Goal: Task Accomplishment & Management: Book appointment/travel/reservation

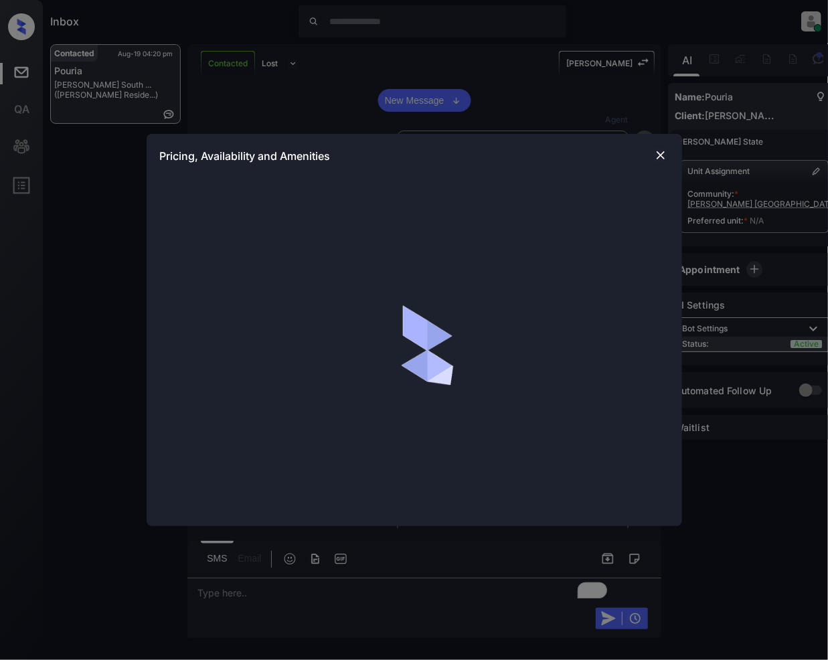
scroll to position [2929, 0]
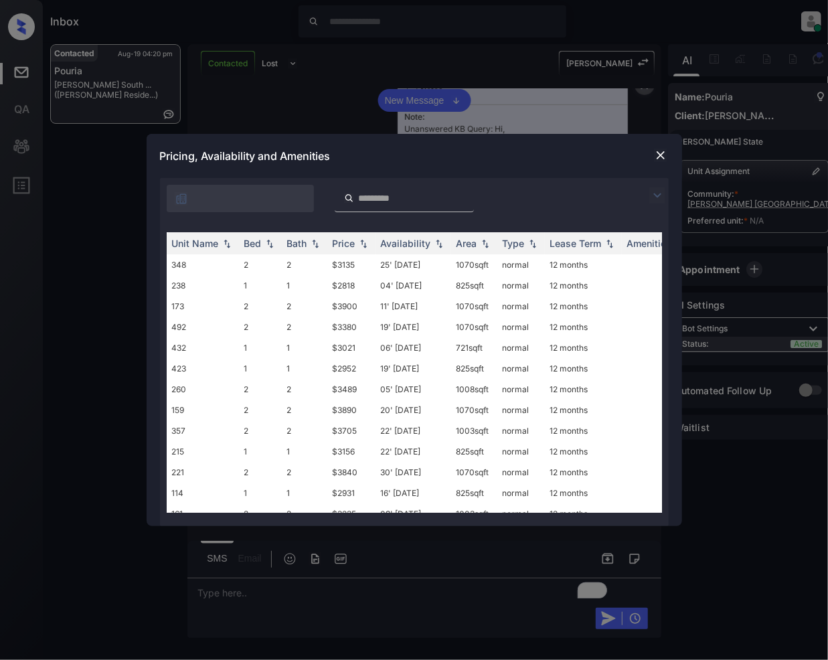
click at [660, 194] on img at bounding box center [657, 195] width 16 height 16
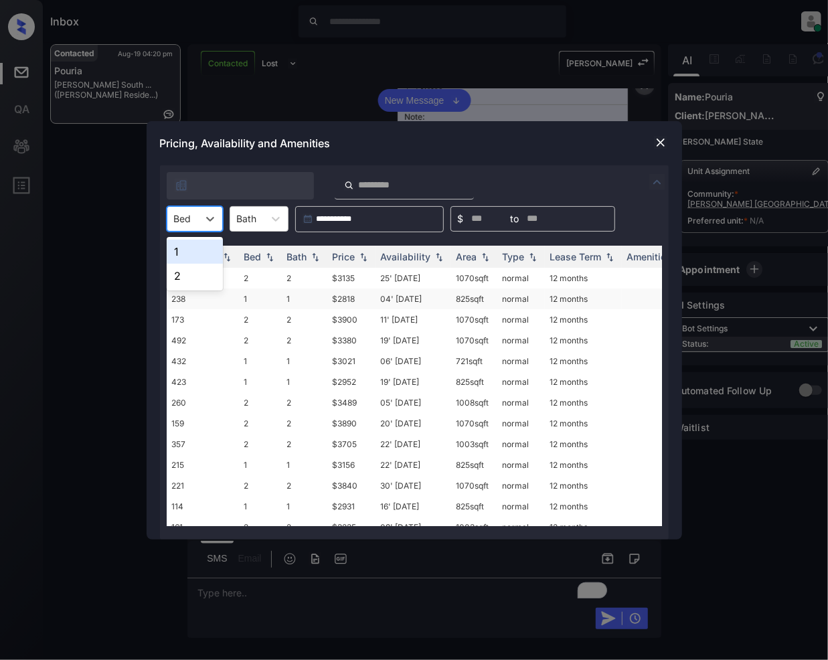
drag, startPoint x: 214, startPoint y: 226, endPoint x: 170, endPoint y: 293, distance: 80.2
click at [212, 226] on div at bounding box center [210, 219] width 24 height 24
click at [180, 260] on div "1" at bounding box center [195, 252] width 56 height 24
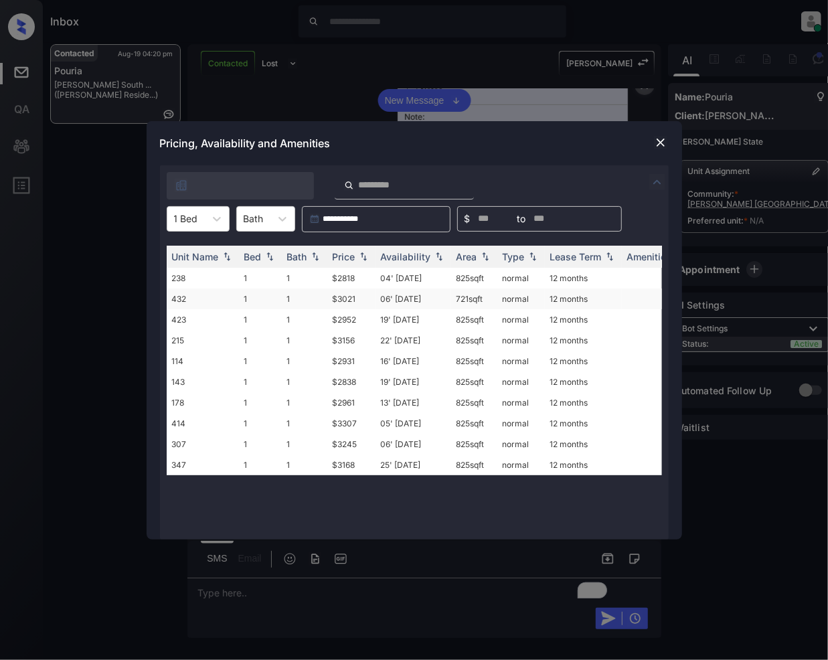
click at [335, 299] on td "$3021" at bounding box center [351, 299] width 48 height 21
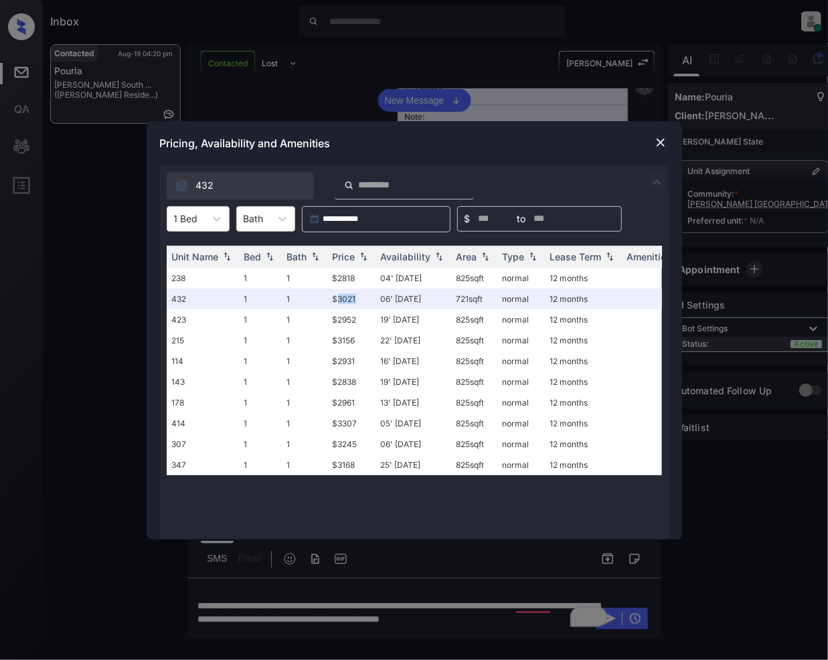
click at [658, 138] on img at bounding box center [660, 142] width 13 height 13
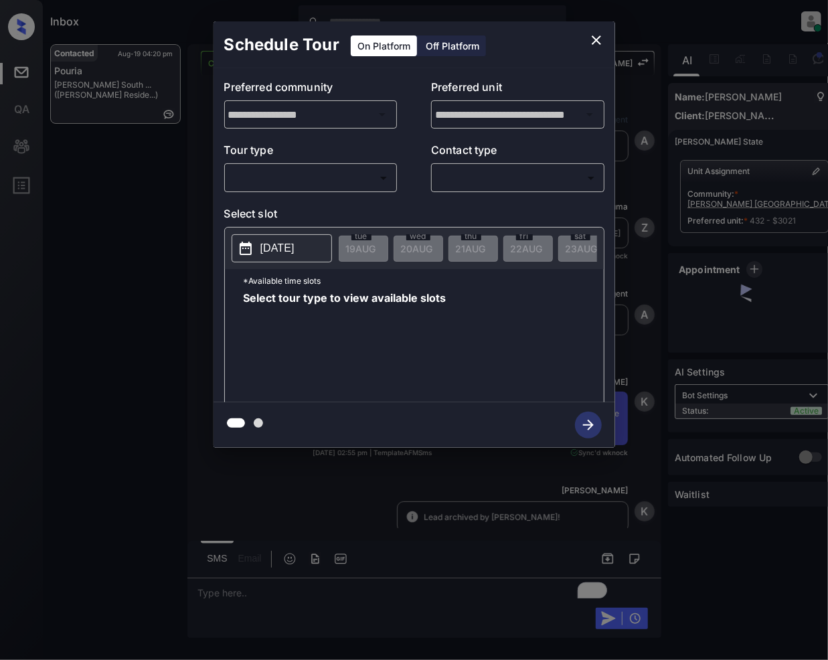
click at [341, 182] on body "Inbox [PERSON_NAME] Online Set yourself offline Set yourself on break Profile S…" at bounding box center [414, 330] width 828 height 660
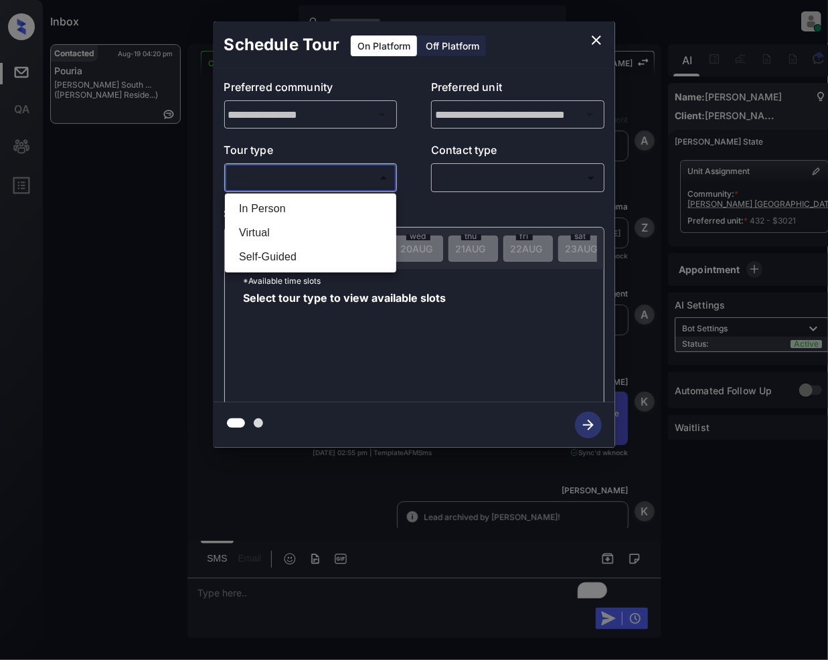
scroll to position [6658, 0]
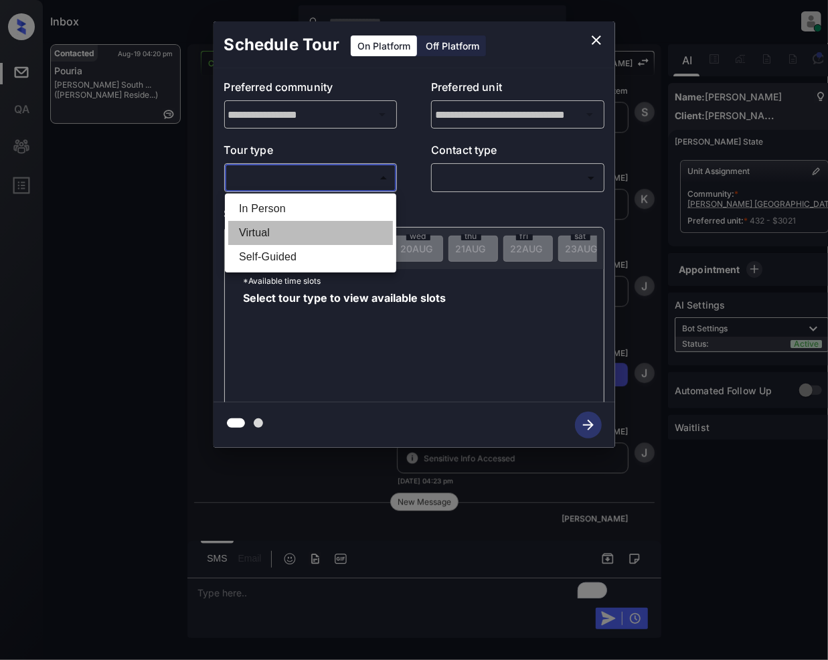
drag, startPoint x: 274, startPoint y: 231, endPoint x: 366, endPoint y: 145, distance: 125.5
click at [274, 232] on li "Virtual" at bounding box center [310, 233] width 165 height 24
type input "*******"
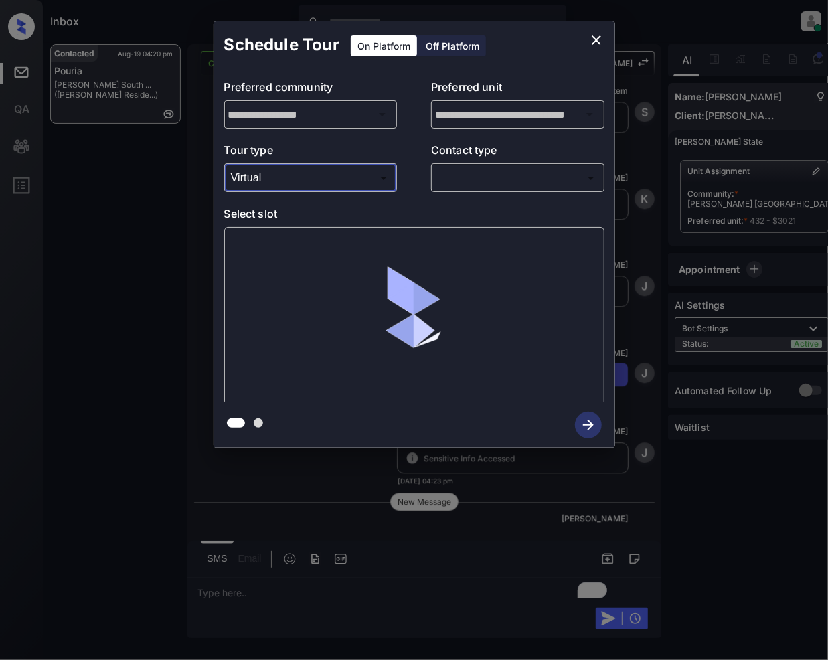
click at [464, 173] on body "Inbox Jeramie Castro Online Set yourself offline Set yourself on break Profile …" at bounding box center [414, 330] width 828 height 660
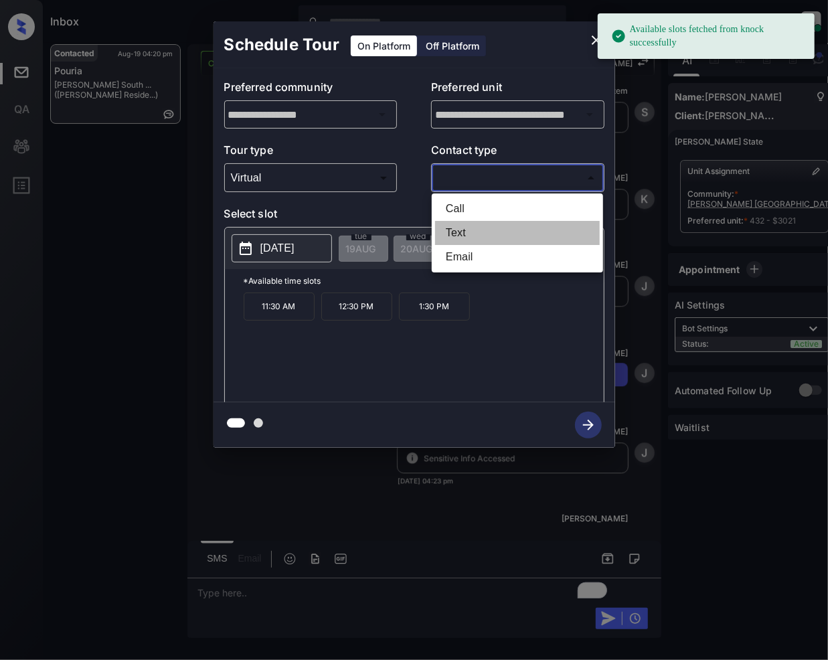
click at [463, 233] on li "Text" at bounding box center [517, 233] width 165 height 24
type input "****"
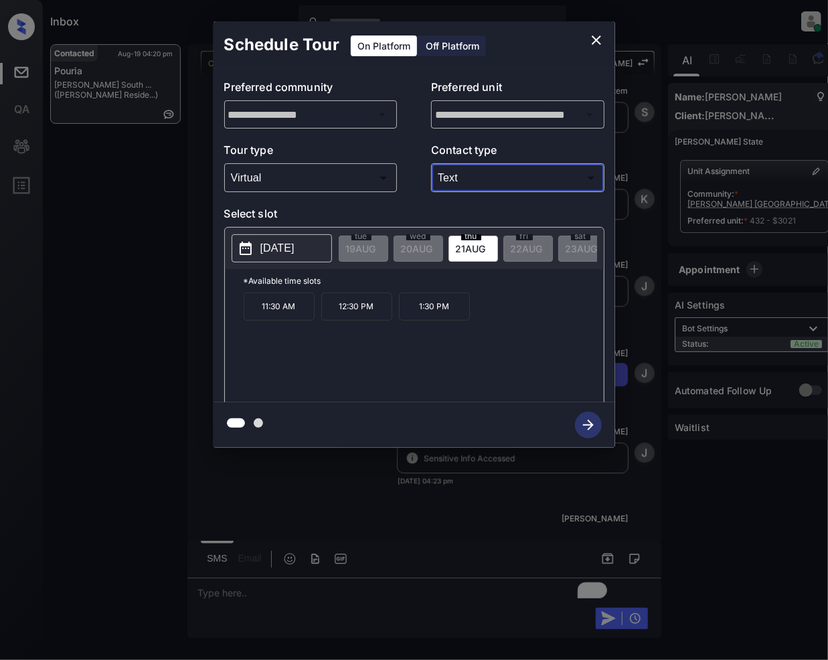
click at [599, 43] on icon "close" at bounding box center [596, 39] width 9 height 9
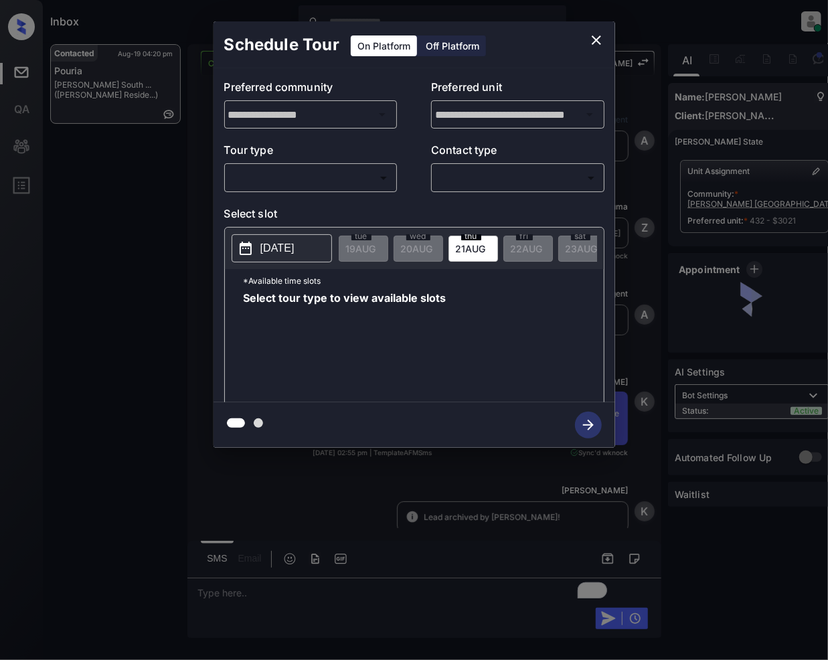
scroll to position [5799, 0]
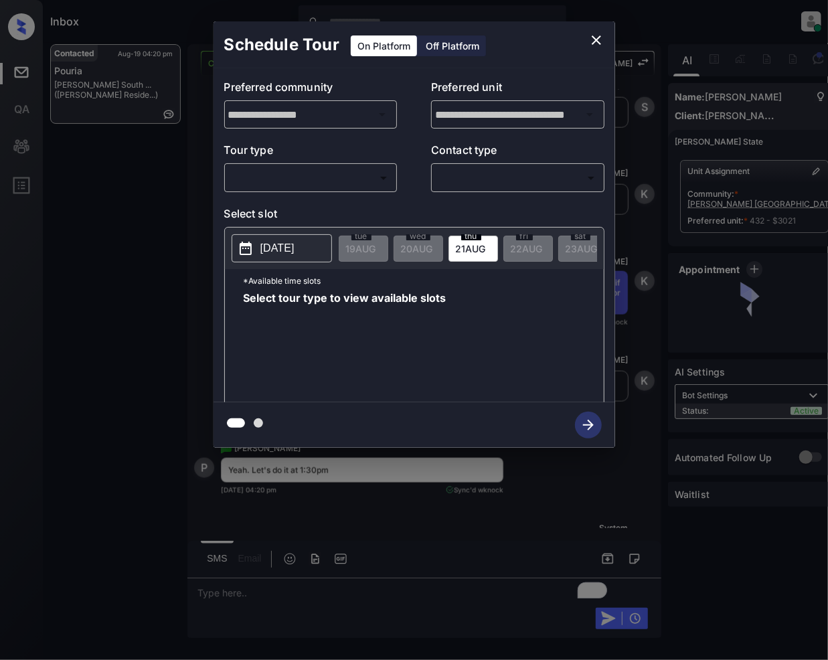
click at [315, 172] on body "Inbox [PERSON_NAME] Online Set yourself offline Set yourself on break Profile S…" at bounding box center [414, 330] width 828 height 660
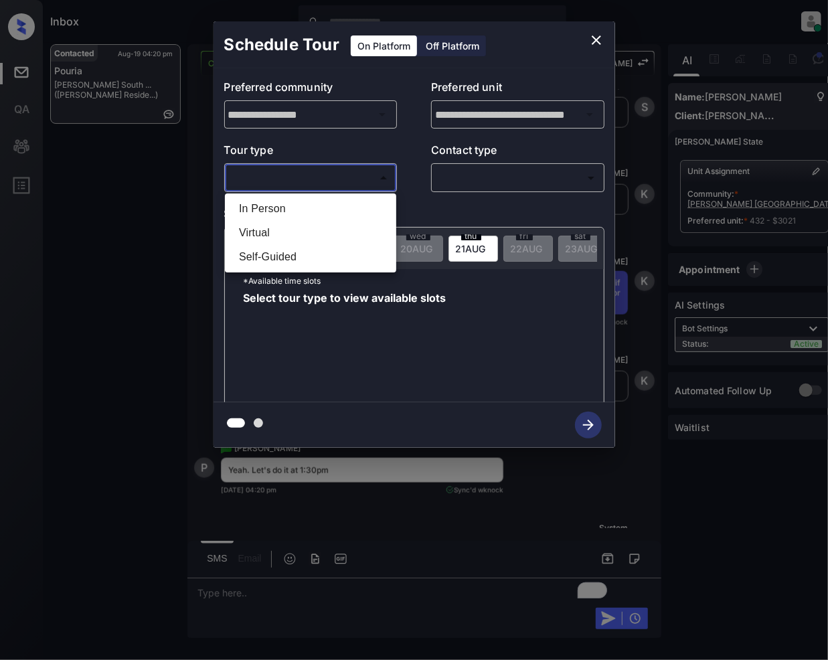
drag, startPoint x: 250, startPoint y: 225, endPoint x: 526, endPoint y: 199, distance: 277.1
click at [253, 226] on li "Virtual" at bounding box center [310, 233] width 165 height 24
type input "*******"
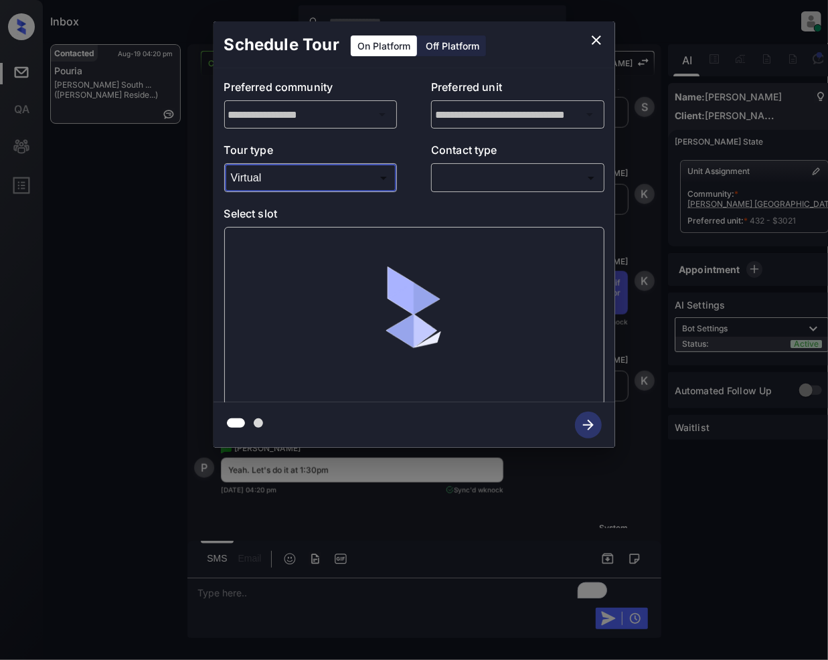
click at [493, 173] on body "Inbox Jeramie Castro Online Set yourself offline Set yourself on break Profile …" at bounding box center [414, 330] width 828 height 660
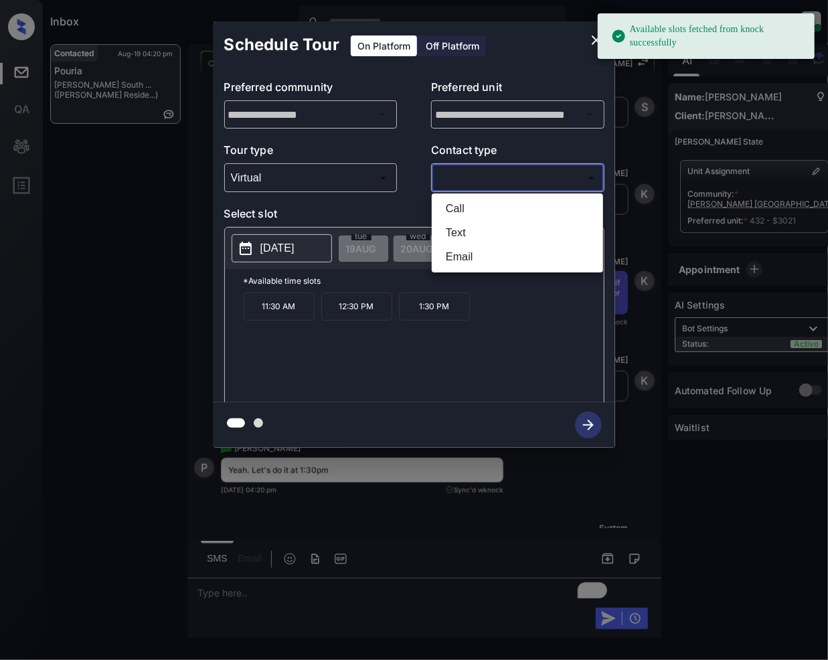
click at [454, 234] on li "Text" at bounding box center [517, 233] width 165 height 24
type input "****"
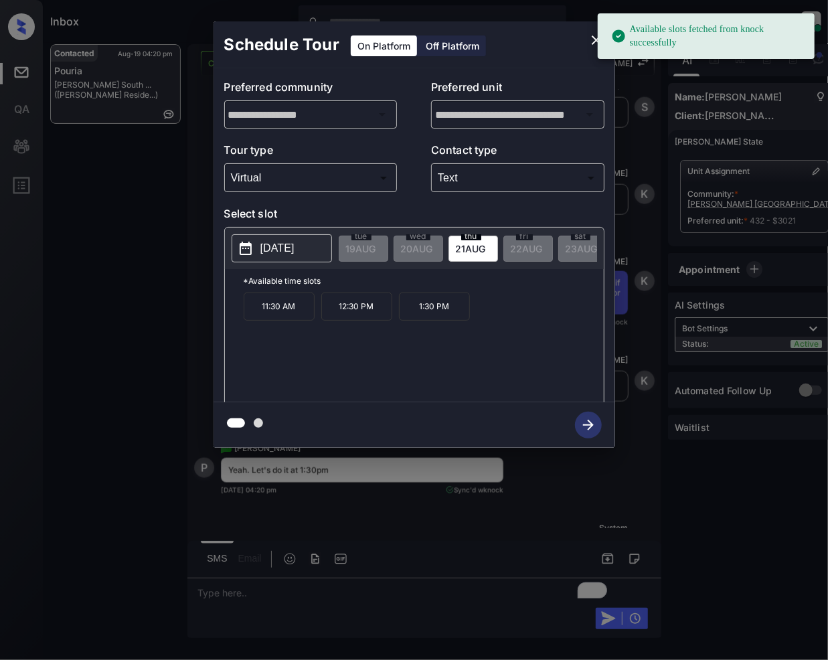
click at [376, 248] on span "21 AUG" at bounding box center [361, 248] width 30 height 11
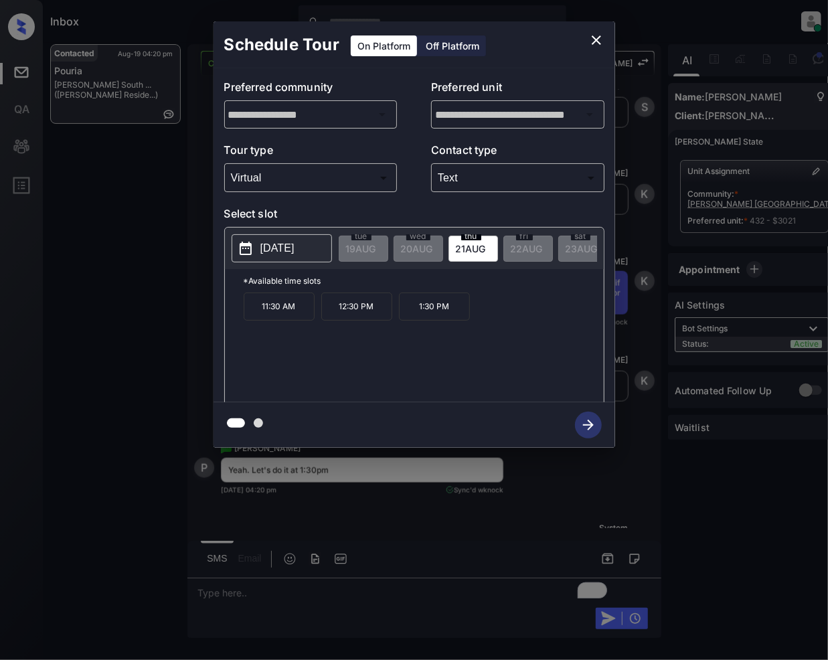
click at [425, 314] on p "1:30 PM" at bounding box center [434, 307] width 71 height 28
drag, startPoint x: 585, startPoint y: 421, endPoint x: 538, endPoint y: 453, distance: 56.8
click at [585, 423] on icon "button" at bounding box center [588, 425] width 27 height 27
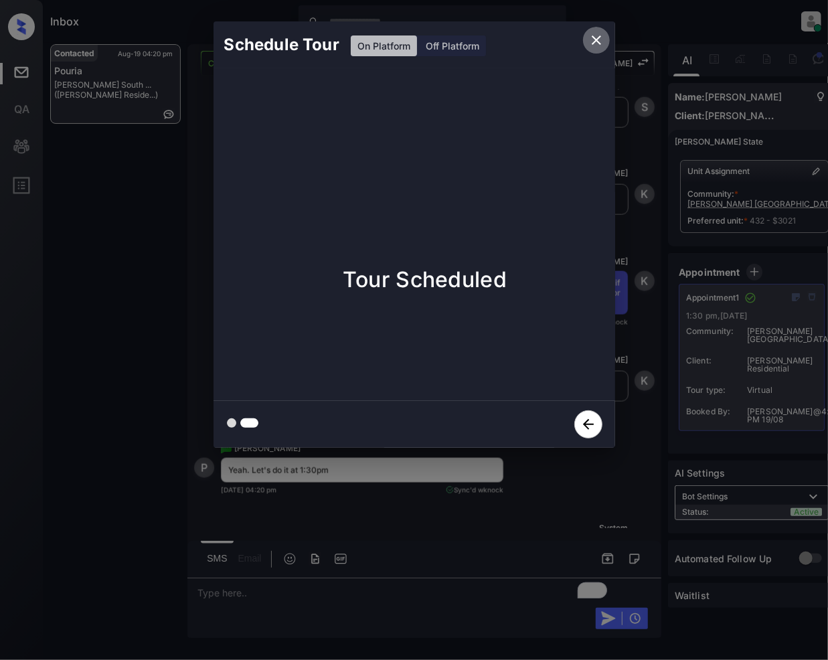
click at [590, 33] on icon "close" at bounding box center [597, 40] width 16 height 16
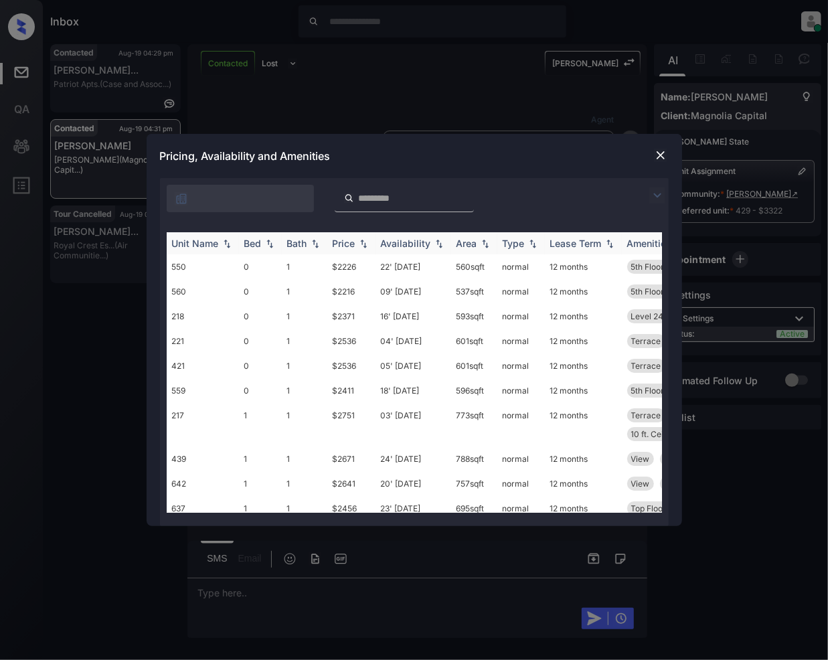
scroll to position [2704, 0]
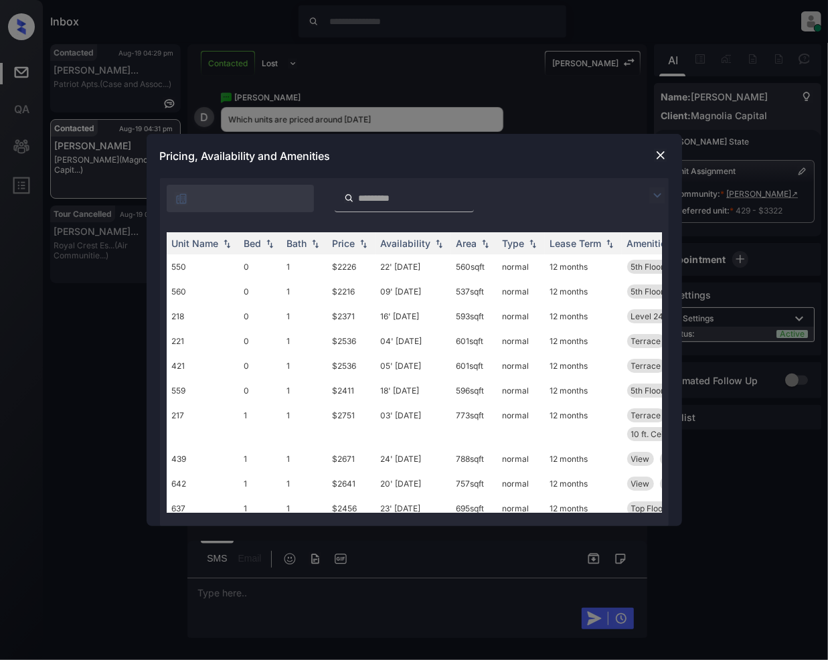
click at [657, 190] on img at bounding box center [657, 195] width 16 height 16
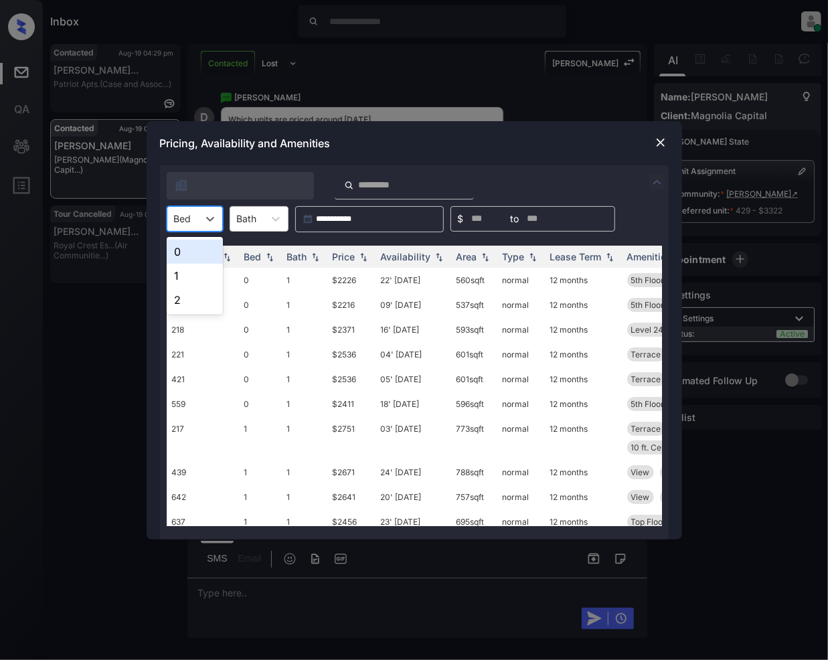
drag, startPoint x: 218, startPoint y: 218, endPoint x: 187, endPoint y: 288, distance: 75.9
click at [218, 217] on div at bounding box center [210, 219] width 24 height 24
drag, startPoint x: 183, startPoint y: 248, endPoint x: 216, endPoint y: 327, distance: 85.6
click at [181, 250] on div "0" at bounding box center [195, 252] width 56 height 24
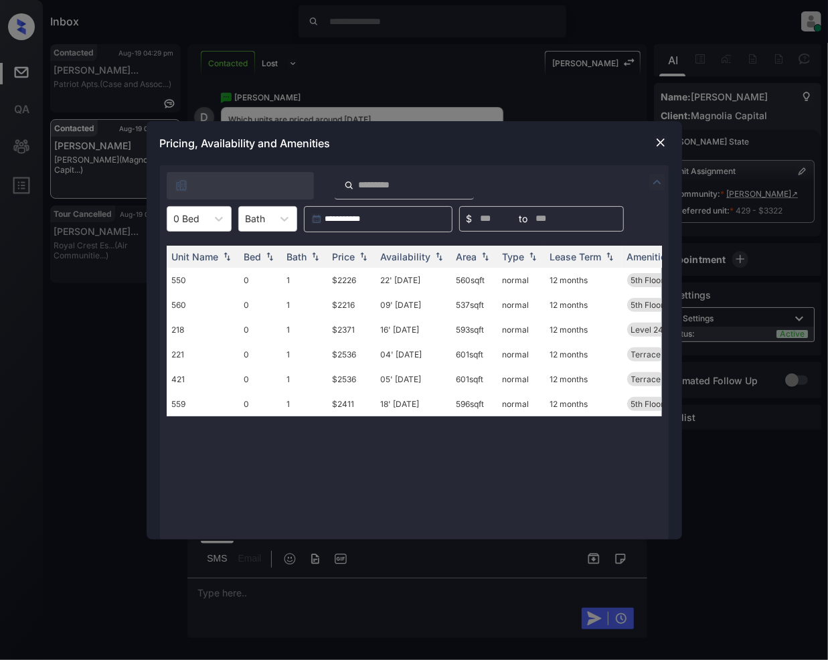
click at [660, 145] on img at bounding box center [660, 142] width 13 height 13
